Goal: Task Accomplishment & Management: Complete application form

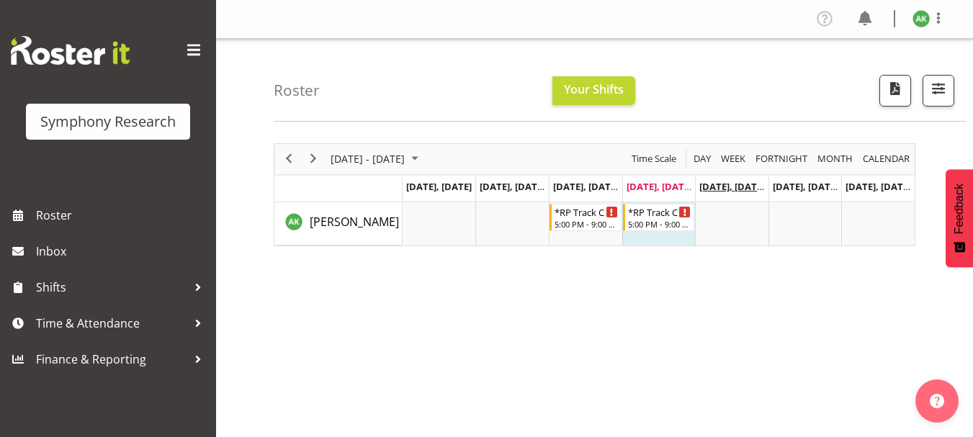
click at [717, 189] on span "Aug 15, Friday" at bounding box center [733, 186] width 66 height 13
click at [723, 184] on span "Aug 15, Friday" at bounding box center [733, 186] width 66 height 13
click at [685, 213] on icon "Timeline Week of August 14, 2025" at bounding box center [686, 211] width 3 height 7
click at [732, 187] on span "Aug 15, Friday" at bounding box center [733, 186] width 66 height 13
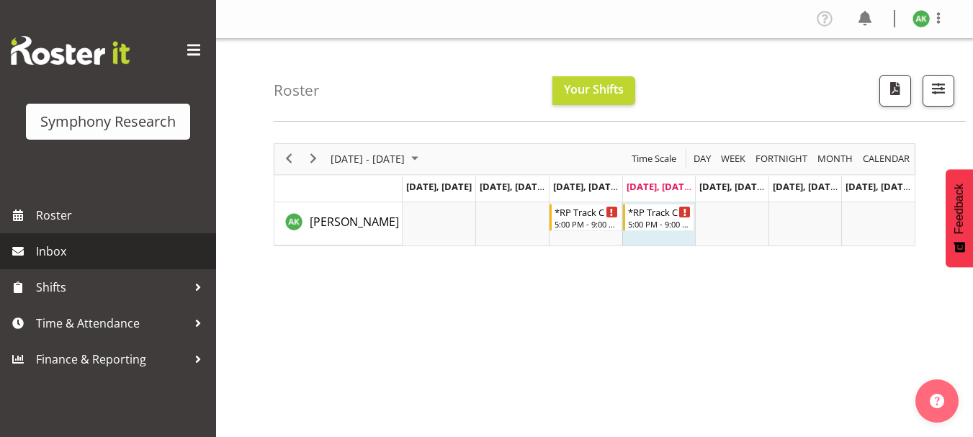
click at [50, 262] on span "Inbox" at bounding box center [122, 252] width 173 height 22
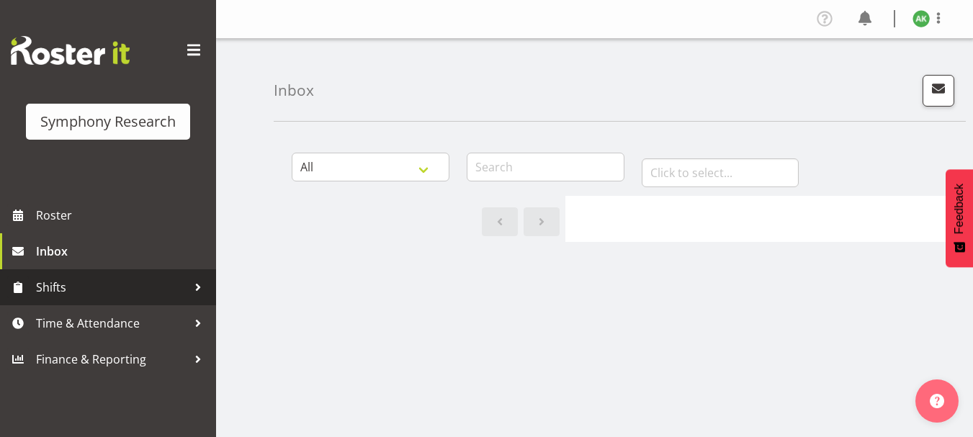
click at [54, 290] on span "Shifts" at bounding box center [111, 288] width 151 height 22
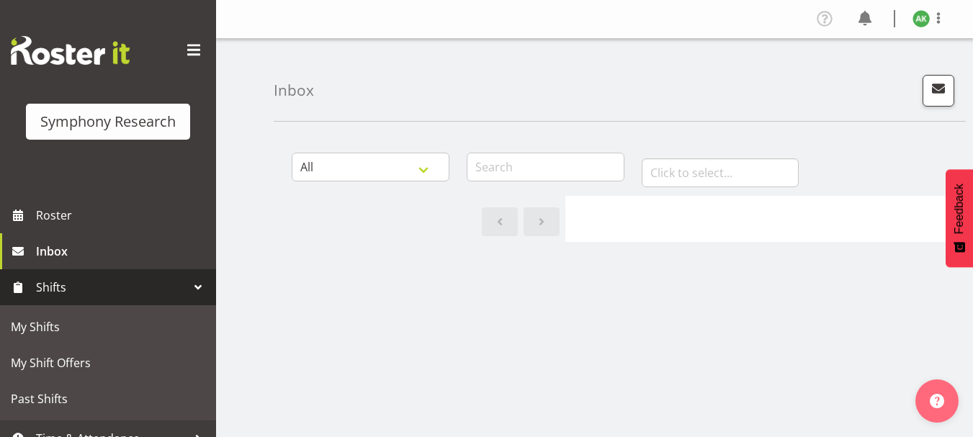
scroll to position [55, 0]
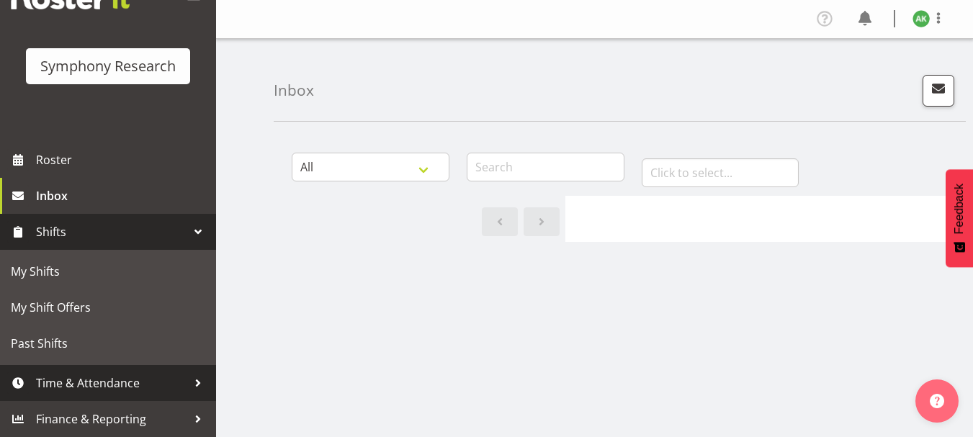
click at [107, 387] on span "Time & Attendance" at bounding box center [111, 384] width 151 height 22
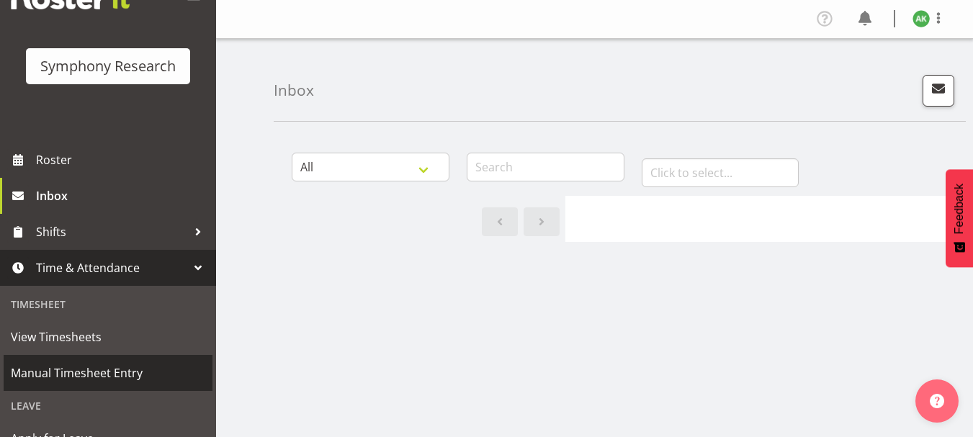
click at [89, 375] on span "Manual Timesheet Entry" at bounding box center [108, 373] width 195 height 22
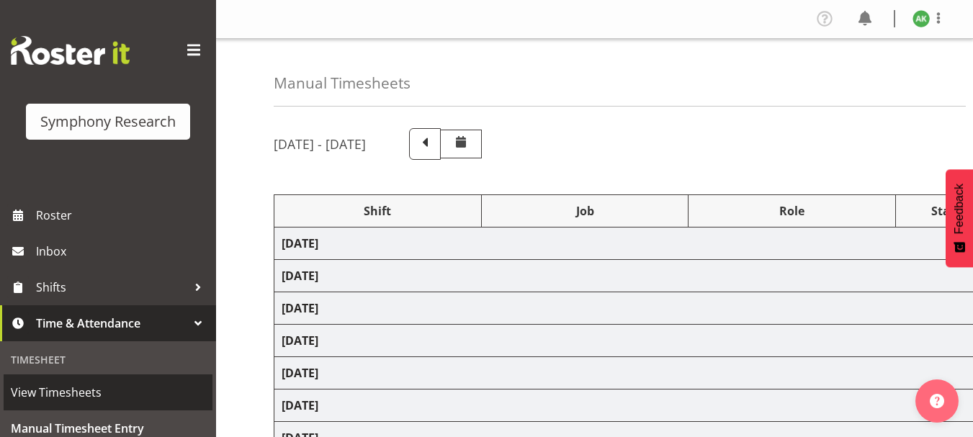
select select "48116"
select select "10239"
select select "47"
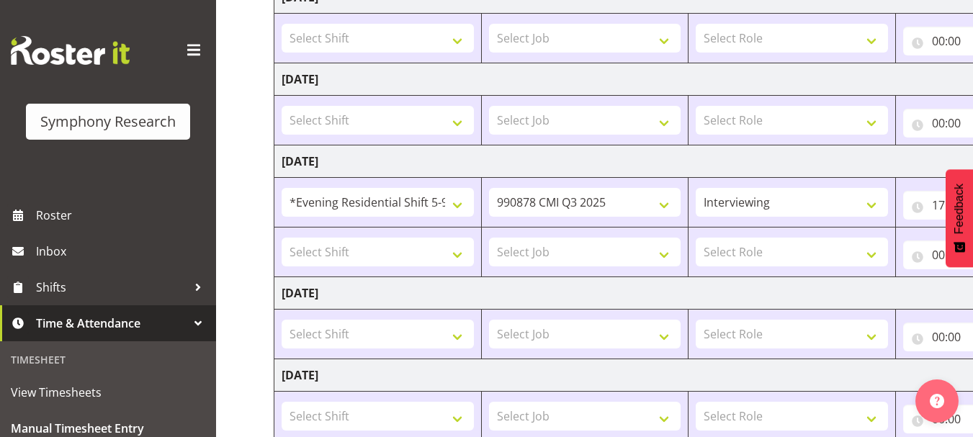
scroll to position [244, 0]
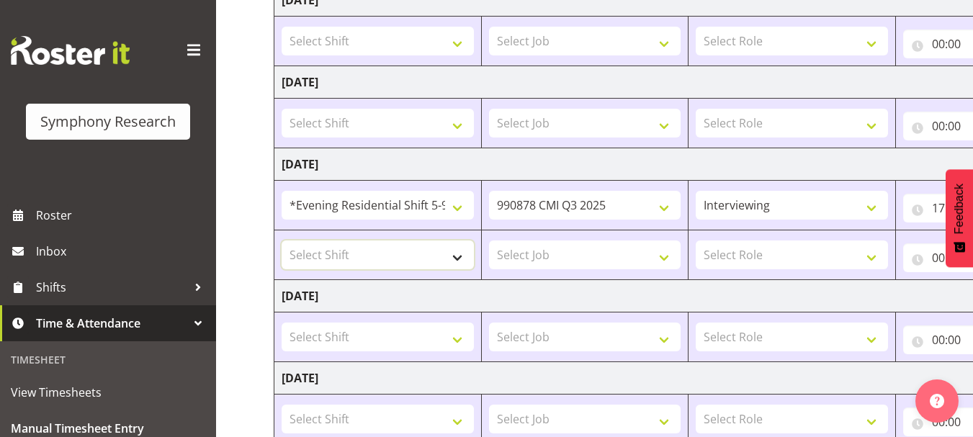
click at [464, 259] on select "Select Shift !!Project Briefing (Job to be assigned) !!Weekend Residential (Ros…" at bounding box center [378, 255] width 192 height 29
select select "48116"
click at [282, 241] on select "Select Shift !!Project Briefing (Job to be assigned) !!Weekend Residential (Ros…" at bounding box center [378, 255] width 192 height 29
click at [602, 259] on select "Select Job 550060 IF Admin 553492 World Poll Aus Wave 2 Main 2025 553500 BFM [D…" at bounding box center [585, 255] width 192 height 29
select select "10239"
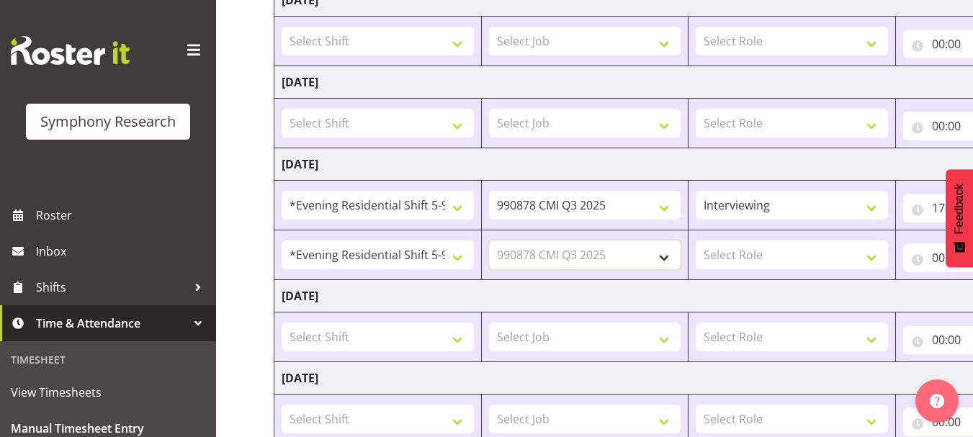
click at [489, 241] on select "Select Job 550060 IF Admin 553492 World Poll Aus Wave 2 Main 2025 553500 BFM [D…" at bounding box center [585, 255] width 192 height 29
click at [759, 251] on select "Select Role Briefing Interviewing" at bounding box center [792, 255] width 192 height 29
select select "47"
click at [696, 241] on select "Select Role Briefing Interviewing" at bounding box center [792, 255] width 192 height 29
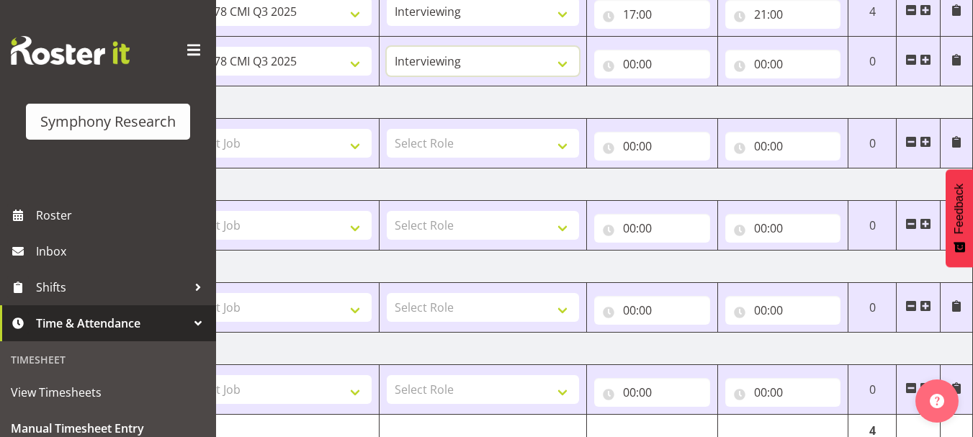
scroll to position [417, 0]
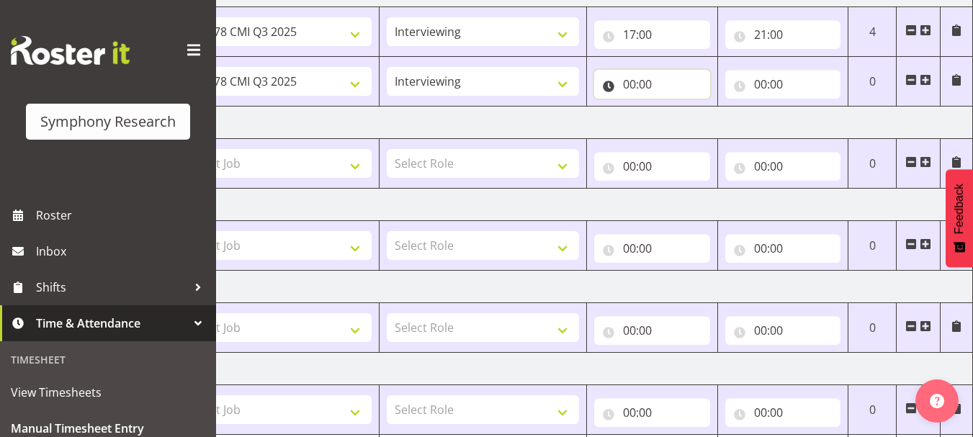
click at [638, 84] on input "00:00" at bounding box center [652, 84] width 116 height 29
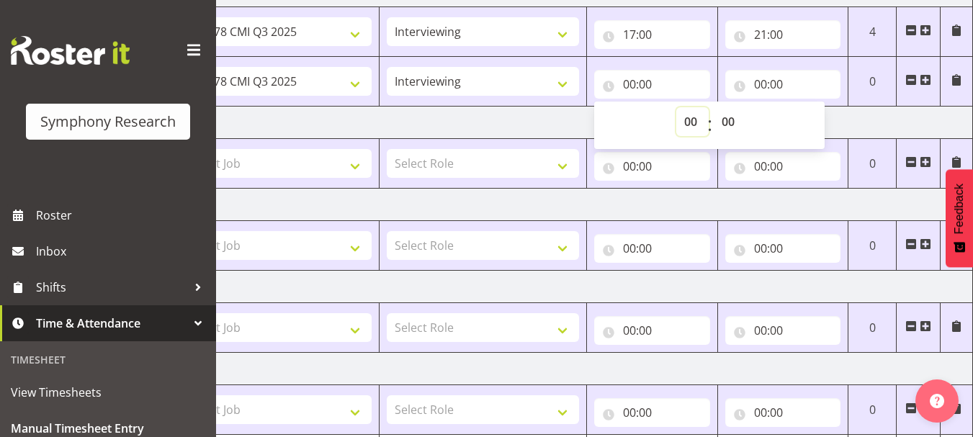
click at [690, 115] on select "00 01 02 03 04 05 06 07 08 09 10 11 12 13 14 15 16 17 18 19 20 21 22 23" at bounding box center [693, 121] width 32 height 29
select select "17"
click at [677, 107] on select "00 01 02 03 04 05 06 07 08 09 10 11 12 13 14 15 16 17 18 19 20 21 22 23" at bounding box center [693, 121] width 32 height 29
type input "17:00"
click at [726, 128] on select "00 01 02 03 04 05 06 07 08 09 10 11 12 13 14 15 16 17 18 19 20 21 22 23 24 25 2…" at bounding box center [730, 121] width 32 height 29
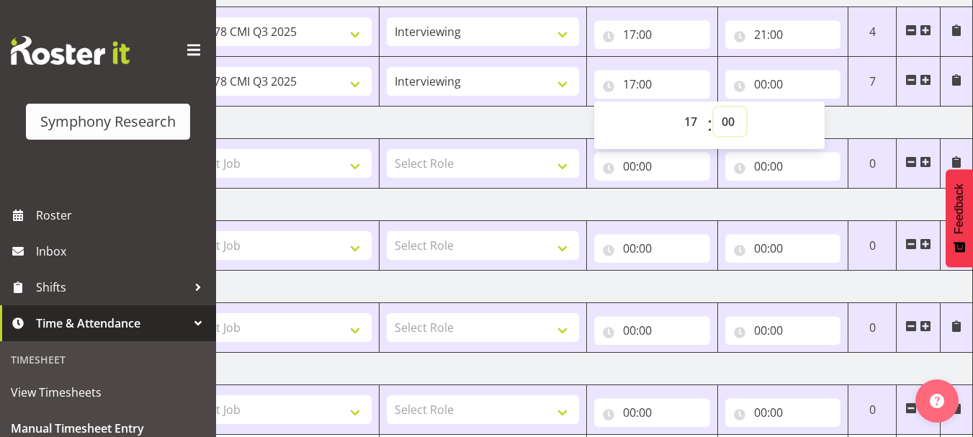
click at [714, 107] on select "00 01 02 03 04 05 06 07 08 09 10 11 12 13 14 15 16 17 18 19 20 21 22 23 24 25 2…" at bounding box center [730, 121] width 32 height 29
click at [768, 92] on input "00:00" at bounding box center [784, 84] width 116 height 29
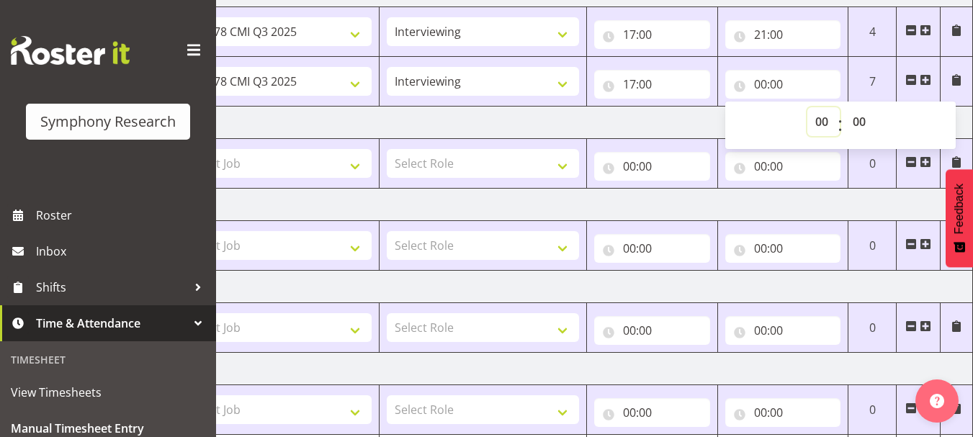
click at [819, 131] on select "00 01 02 03 04 05 06 07 08 09 10 11 12 13 14 15 16 17 18 19 20 21 22 23" at bounding box center [824, 121] width 32 height 29
select select "21"
click at [808, 107] on select "00 01 02 03 04 05 06 07 08 09 10 11 12 13 14 15 16 17 18 19 20 21 22 23" at bounding box center [824, 121] width 32 height 29
type input "21:00"
click at [679, 123] on td "[DATE]" at bounding box center [469, 123] width 1008 height 32
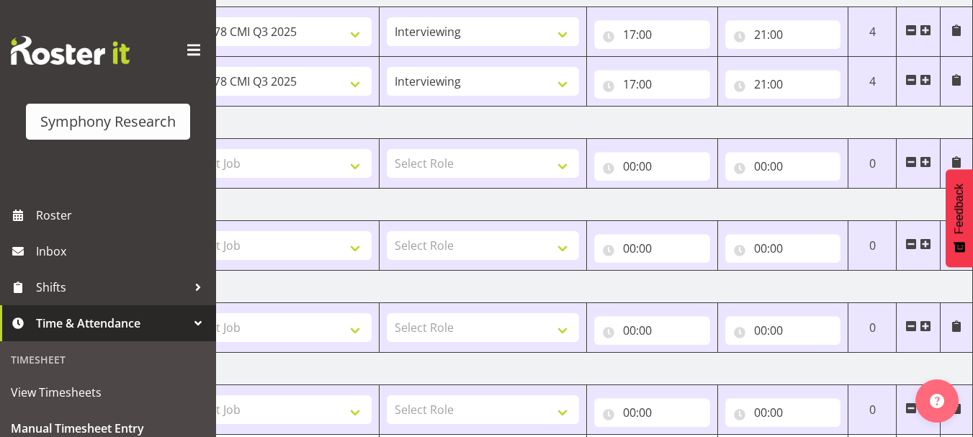
scroll to position [507, 0]
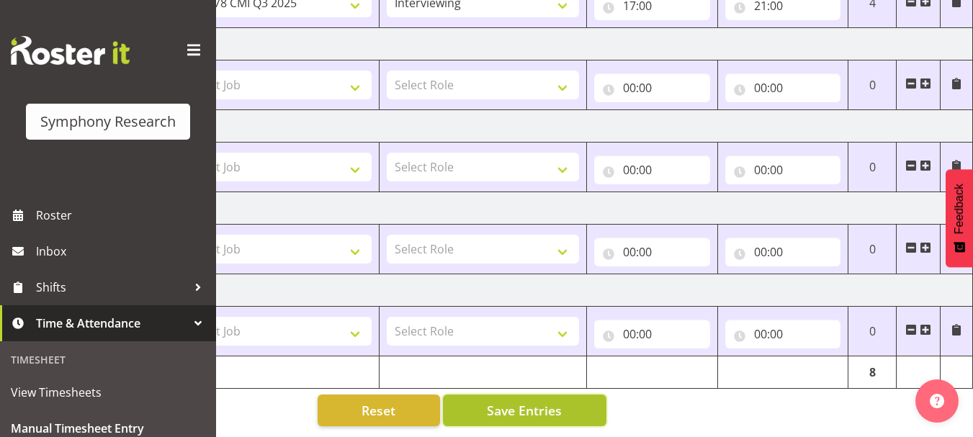
click at [504, 405] on span "Save Entries" at bounding box center [524, 410] width 75 height 19
click at [545, 401] on span "Save Entries" at bounding box center [524, 410] width 75 height 19
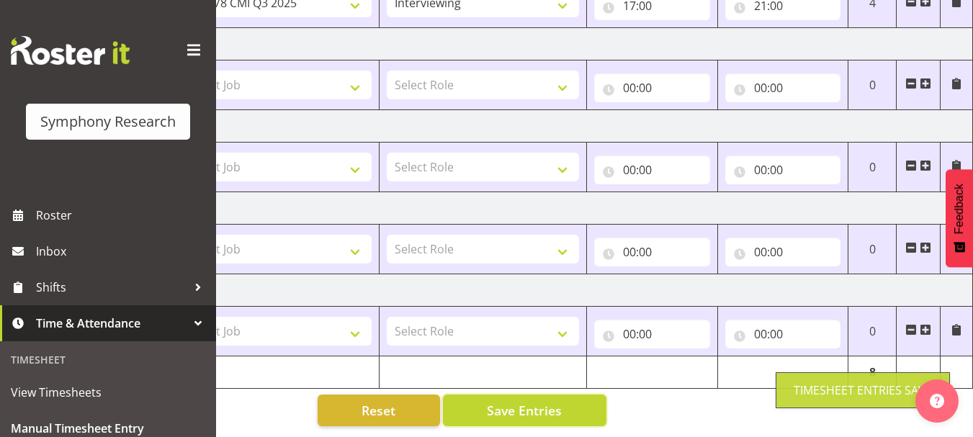
drag, startPoint x: 545, startPoint y: 398, endPoint x: 961, endPoint y: 135, distance: 492.6
click at [664, 135] on div "[DATE] - [DATE] Shift Job Role Start Time End Time Total [DATE] Select Shift !!…" at bounding box center [315, 30] width 700 height 816
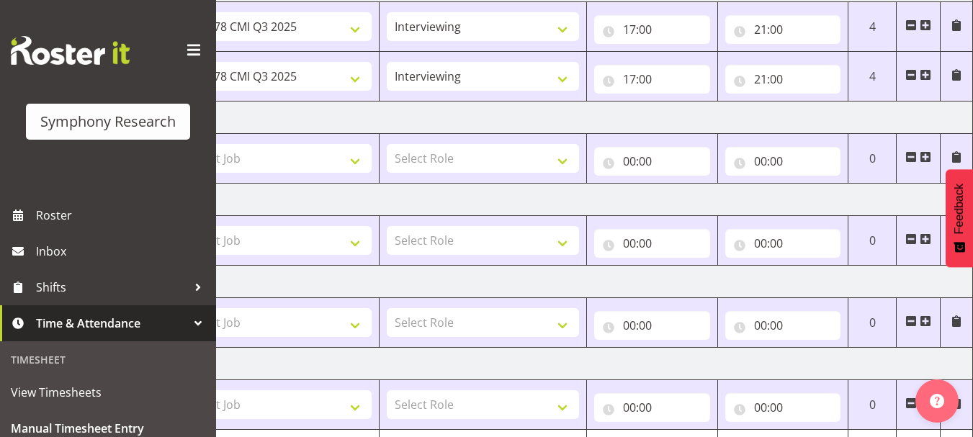
scroll to position [424, 0]
